Goal: Use online tool/utility: Utilize a website feature to perform a specific function

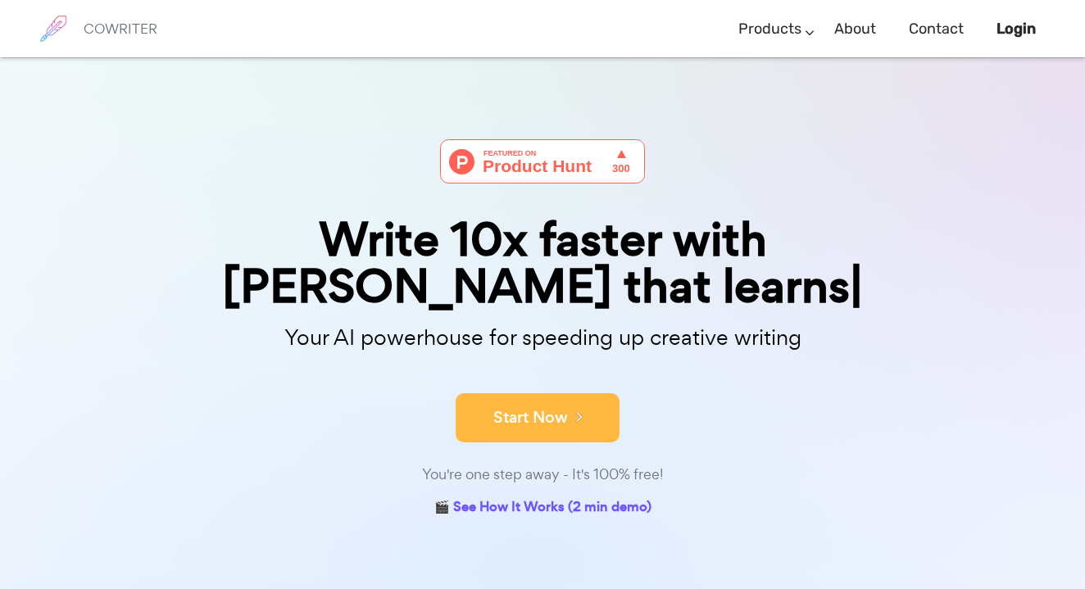
click at [539, 371] on div "Start Now" at bounding box center [543, 404] width 820 height 70
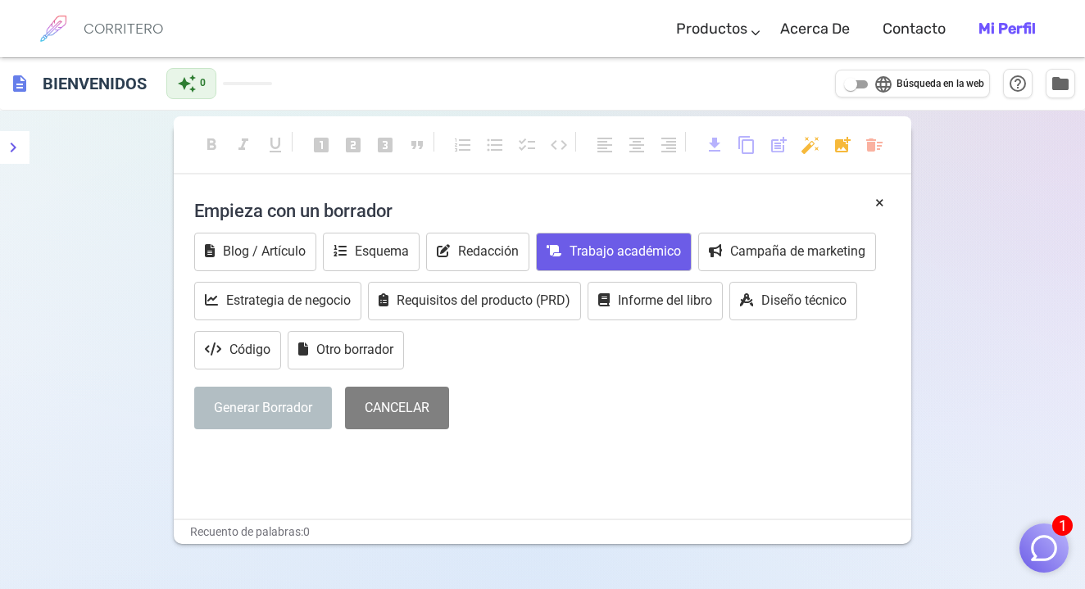
click at [648, 251] on button "Trabajo académico" at bounding box center [614, 252] width 156 height 39
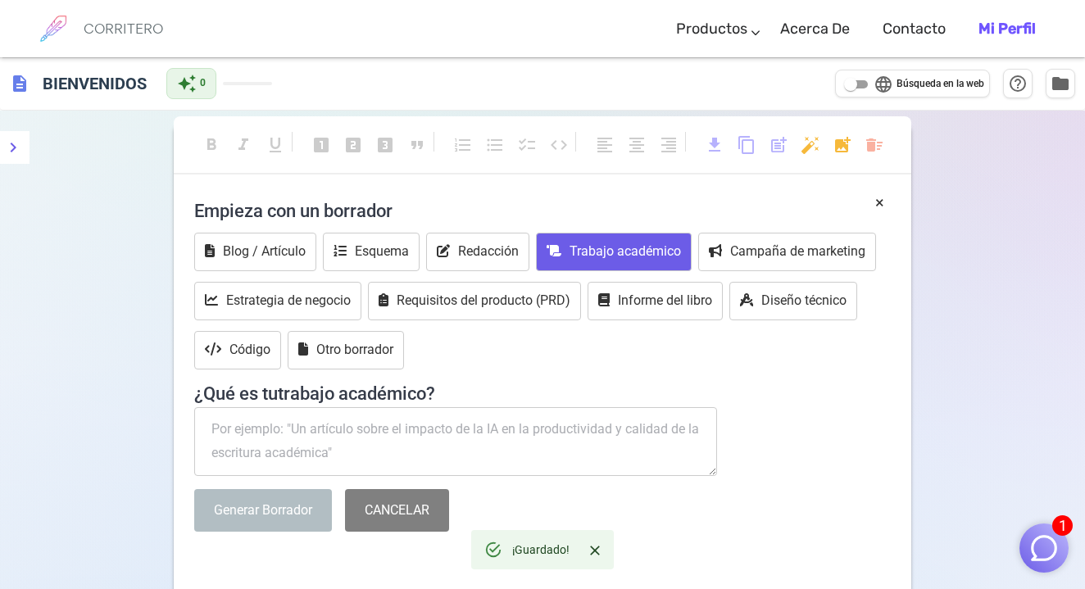
click at [481, 407] on textarea at bounding box center [455, 441] width 523 height 69
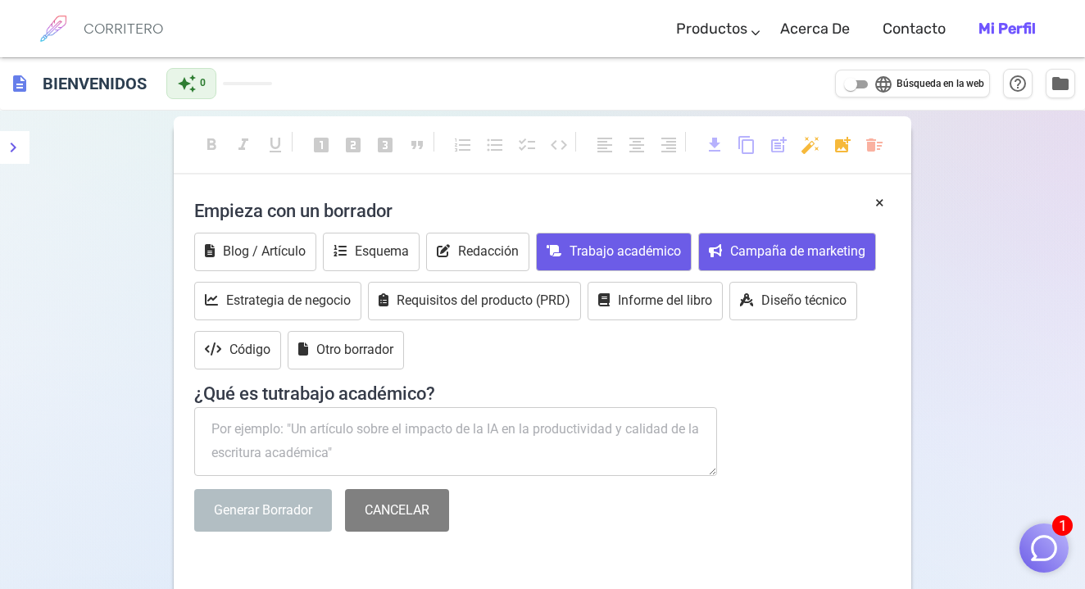
click at [804, 259] on button "Campaña de marketing" at bounding box center [787, 252] width 178 height 39
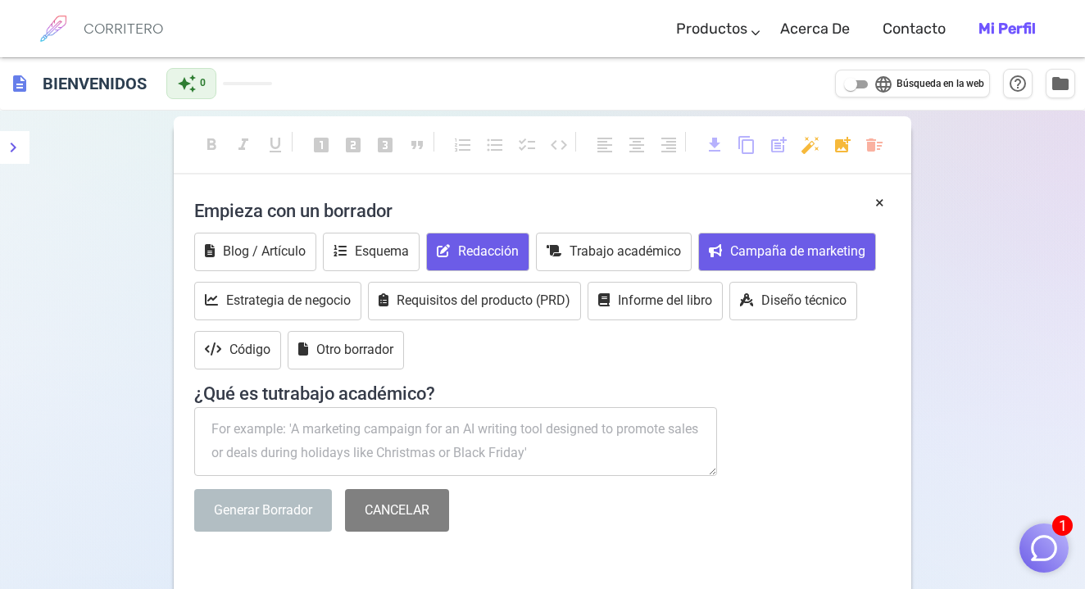
click at [484, 242] on button "Redacción" at bounding box center [477, 252] width 103 height 39
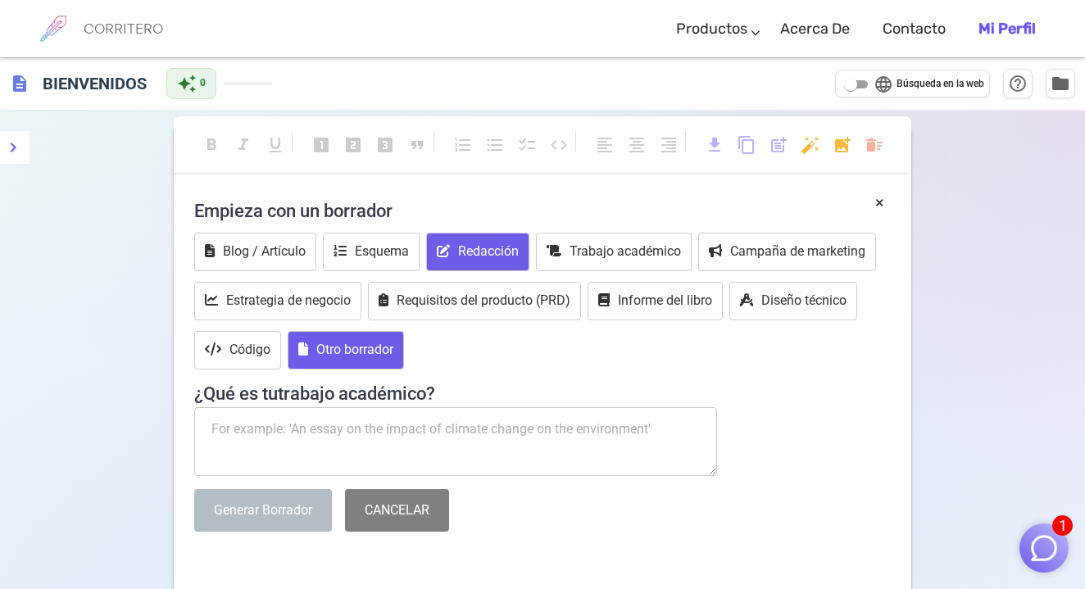
click at [343, 355] on button "Otro borrador" at bounding box center [346, 350] width 116 height 39
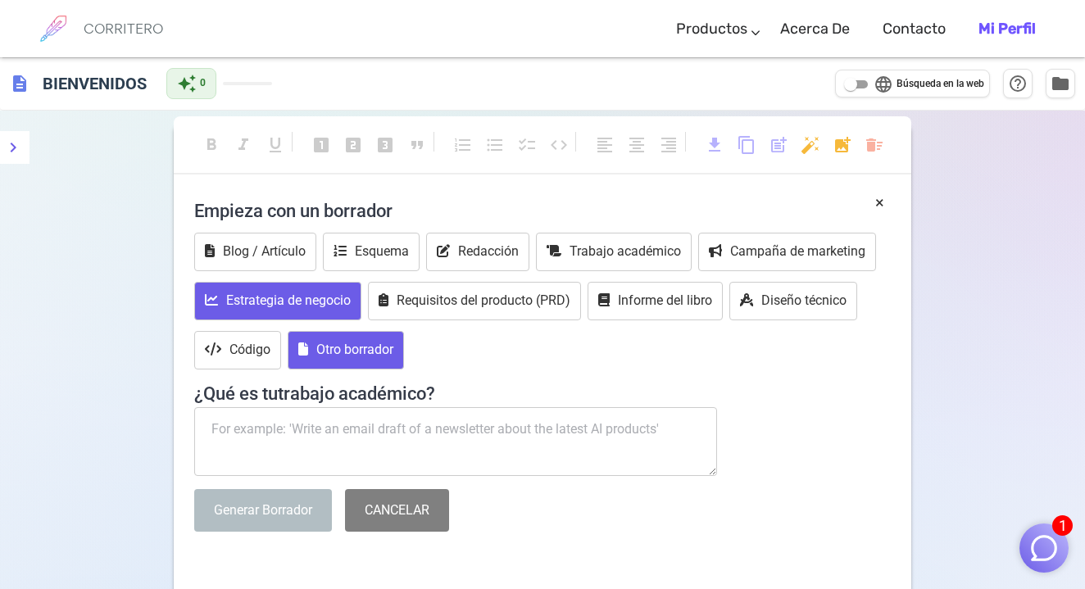
click at [301, 303] on button "Estrategia de negocio" at bounding box center [277, 301] width 167 height 39
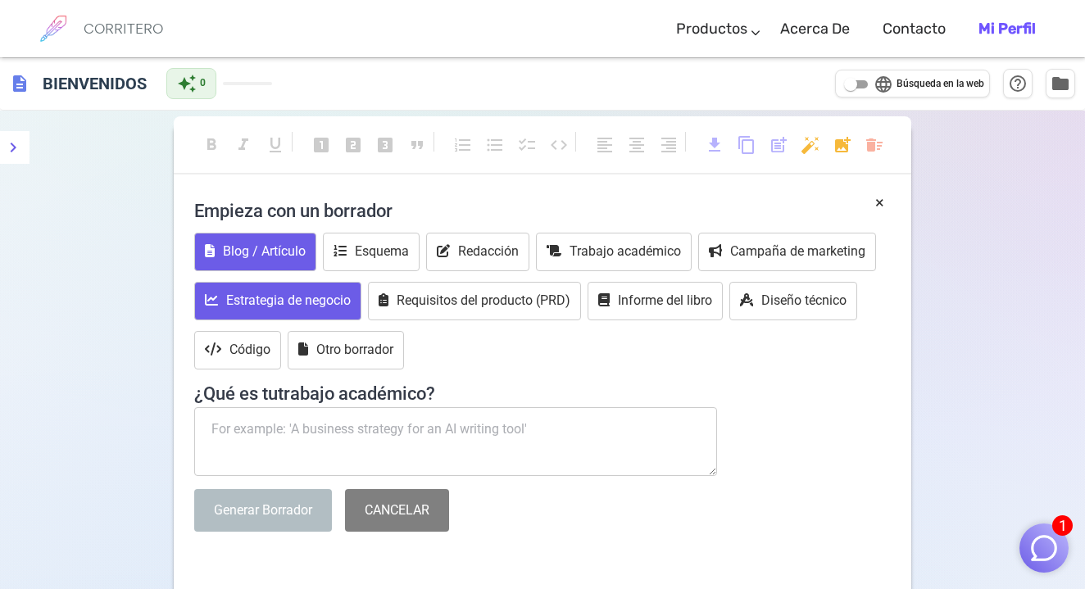
click at [280, 247] on button "Blog / Artículo" at bounding box center [255, 252] width 122 height 39
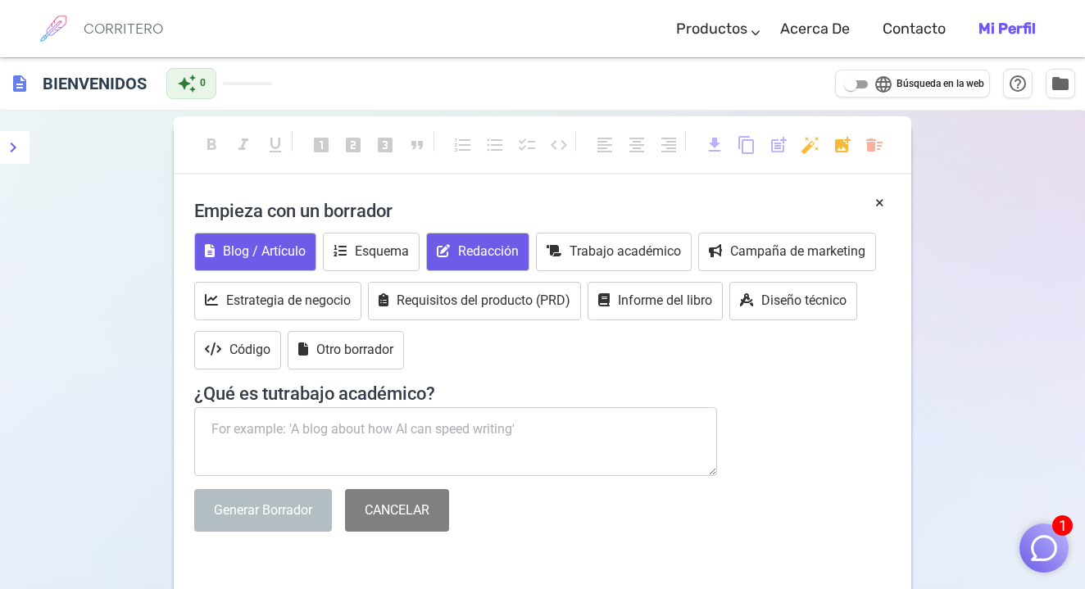
click at [487, 254] on button "Redacción" at bounding box center [477, 252] width 103 height 39
click at [435, 430] on textarea at bounding box center [455, 441] width 523 height 69
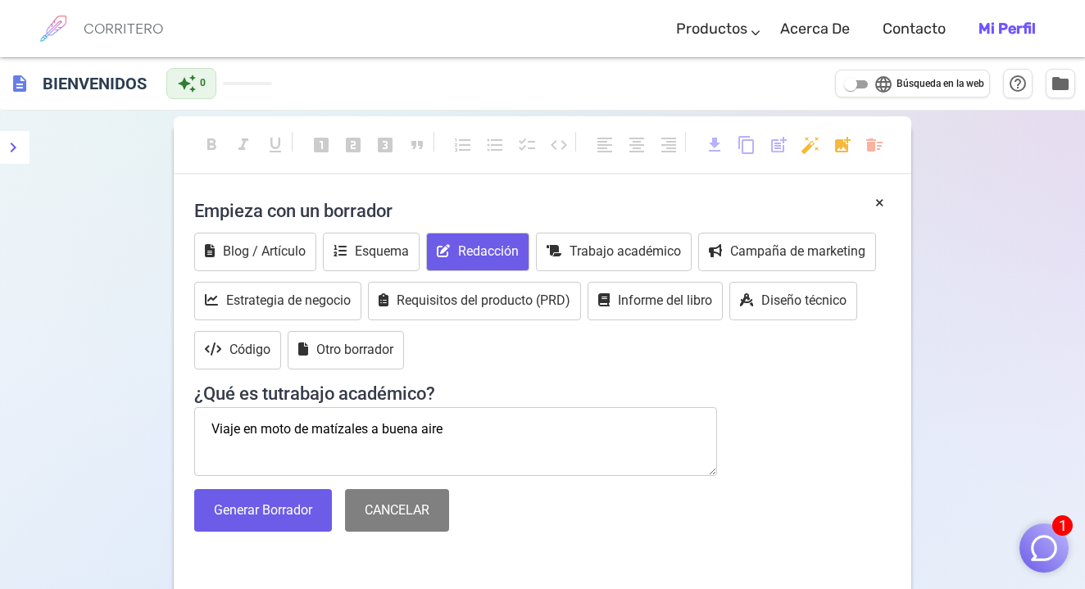
type textarea "Viaje en moto de matízales a [GEOGRAPHIC_DATA]"
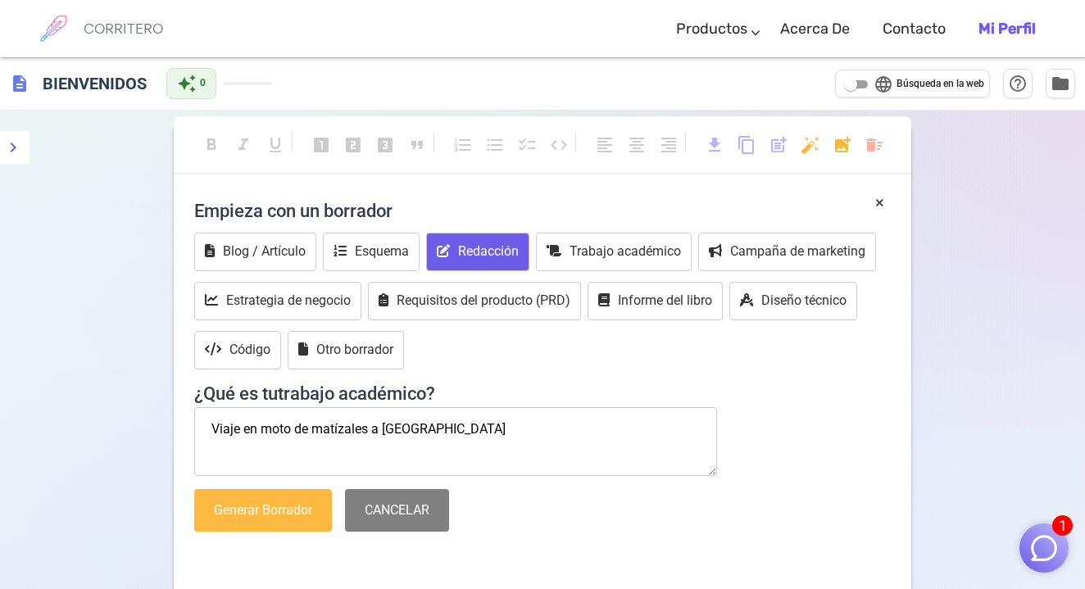
click at [311, 498] on button "Generar Borrador" at bounding box center [263, 510] width 138 height 43
